Goal: Find specific page/section: Find specific page/section

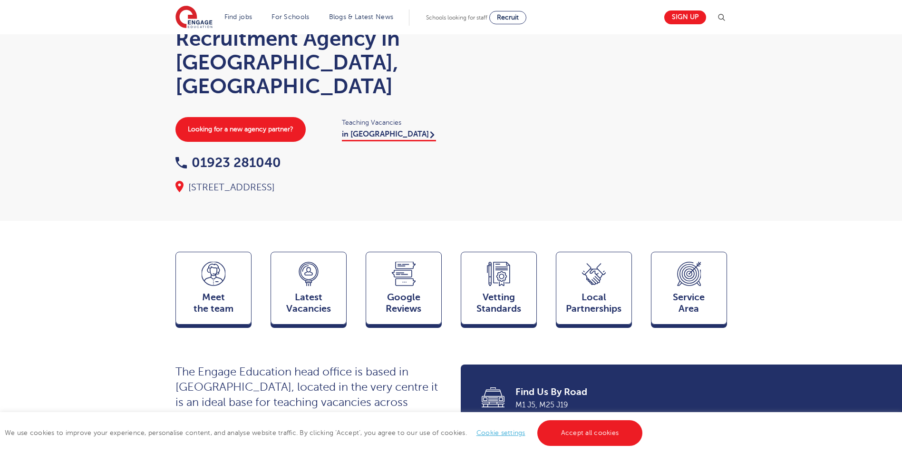
scroll to position [48, 0]
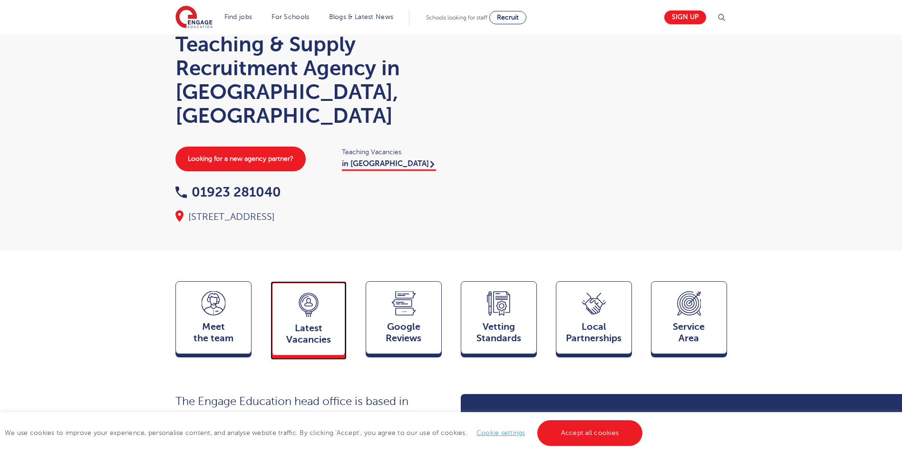
click at [309, 293] on div "Latest Vacancies Jobs" at bounding box center [308, 318] width 76 height 74
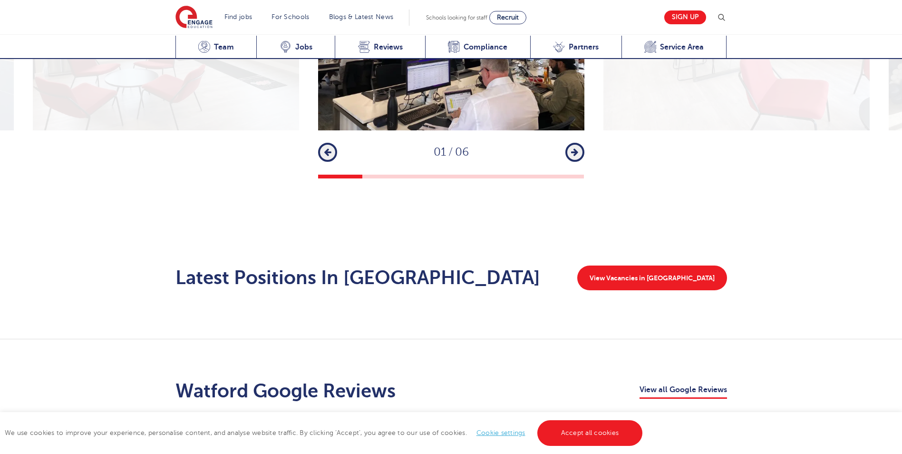
scroll to position [1555, 0]
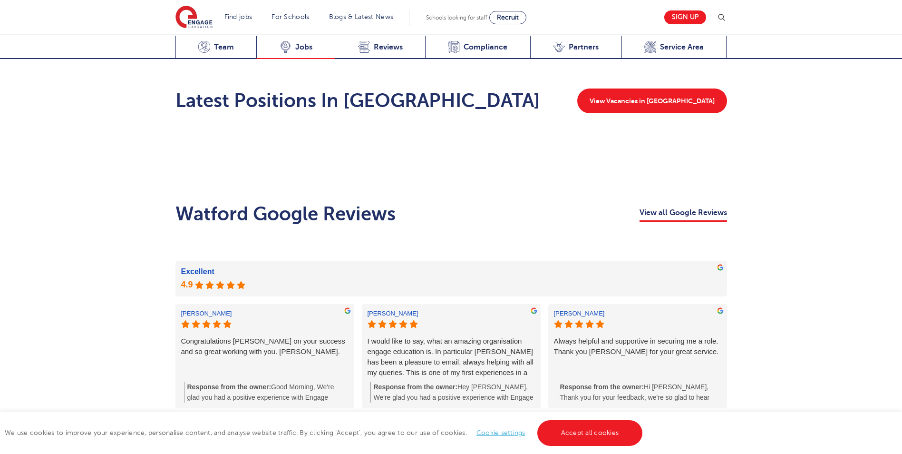
click at [299, 45] on span "Jobs" at bounding box center [303, 47] width 17 height 10
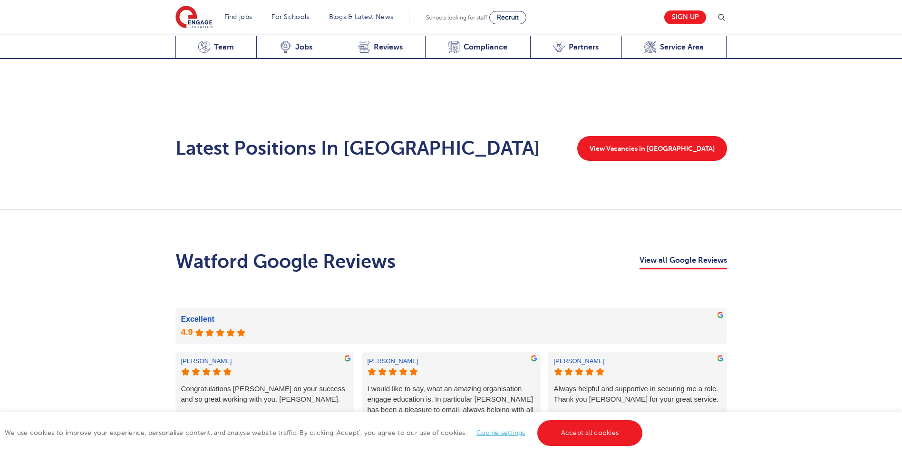
scroll to position [1459, 0]
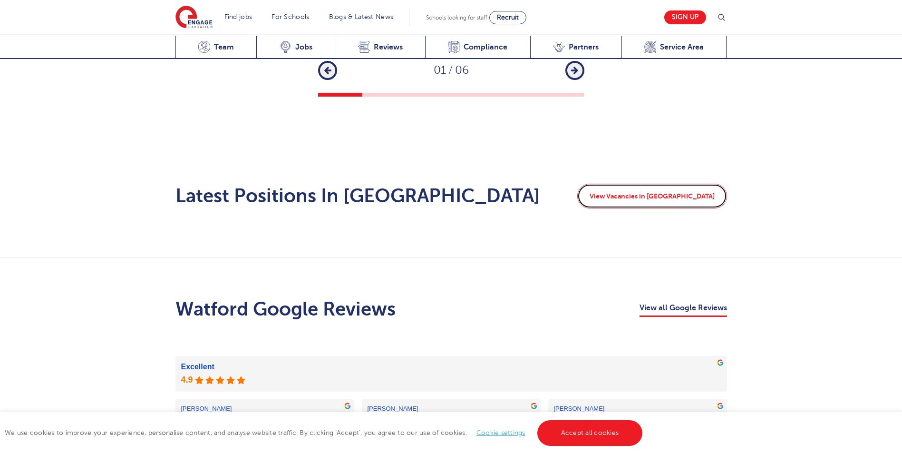
click at [715, 184] on link "View Vacancies in Watford" at bounding box center [652, 196] width 150 height 25
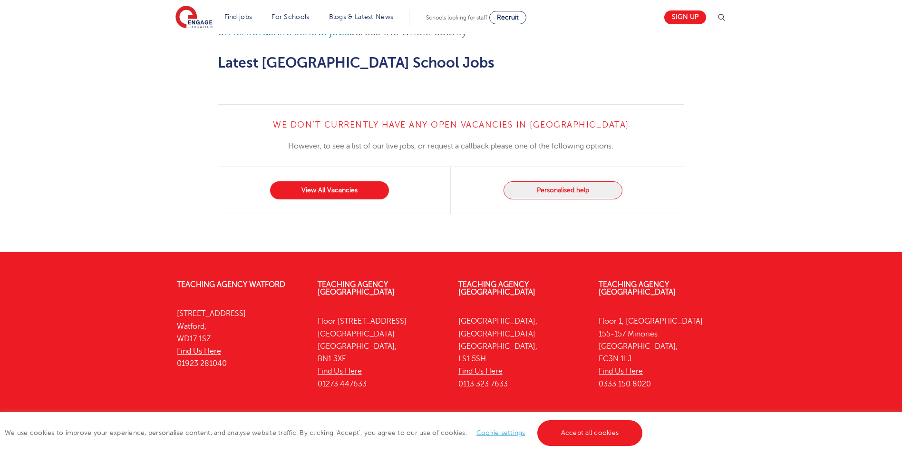
scroll to position [1063, 0]
